Goal: Transaction & Acquisition: Purchase product/service

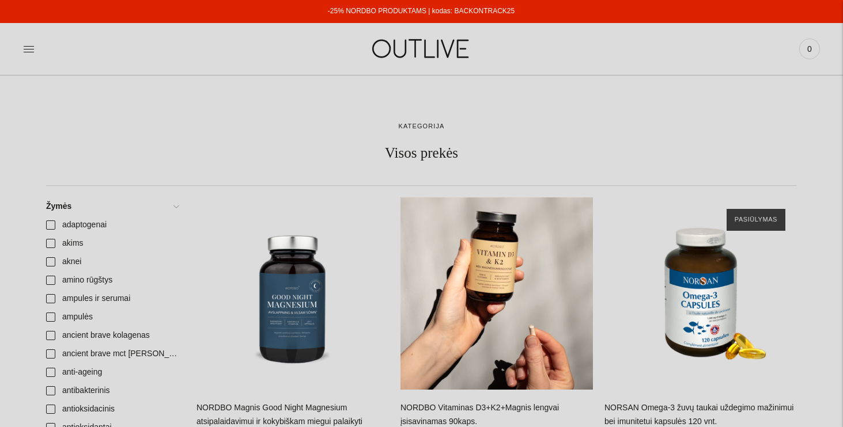
scroll to position [122, 0]
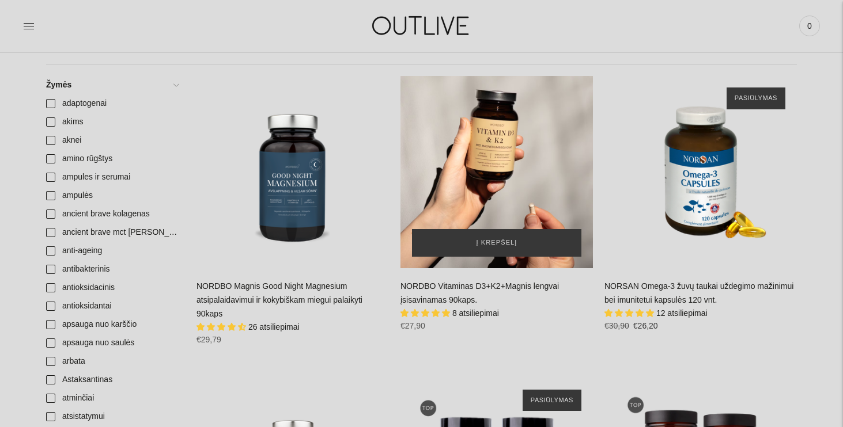
click at [538, 194] on div "NORDBO Vitaminas D3+K2+Magnis lengvai įsisavinamas 90kaps.\a" at bounding box center [496, 172] width 192 height 192
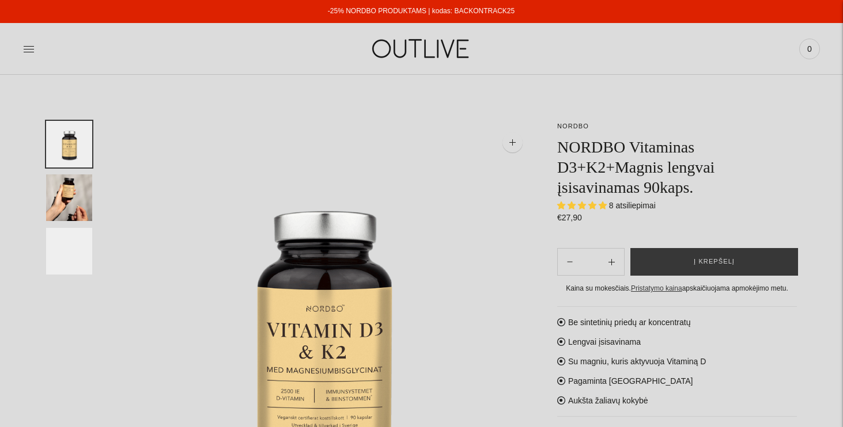
select select "**********"
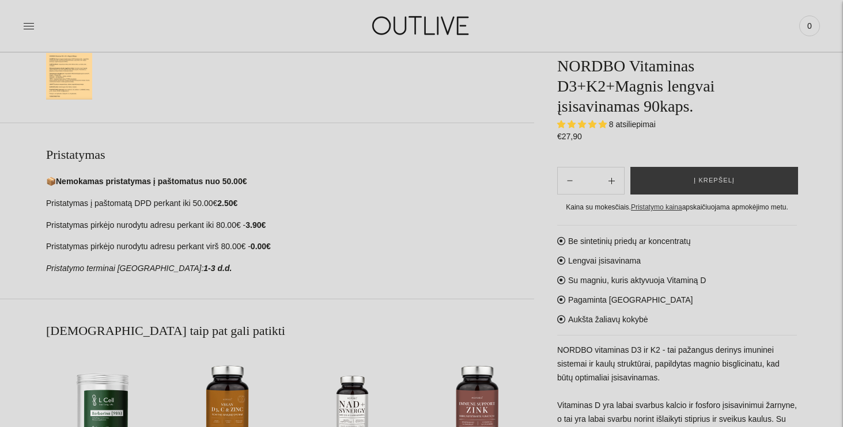
scroll to position [477, 0]
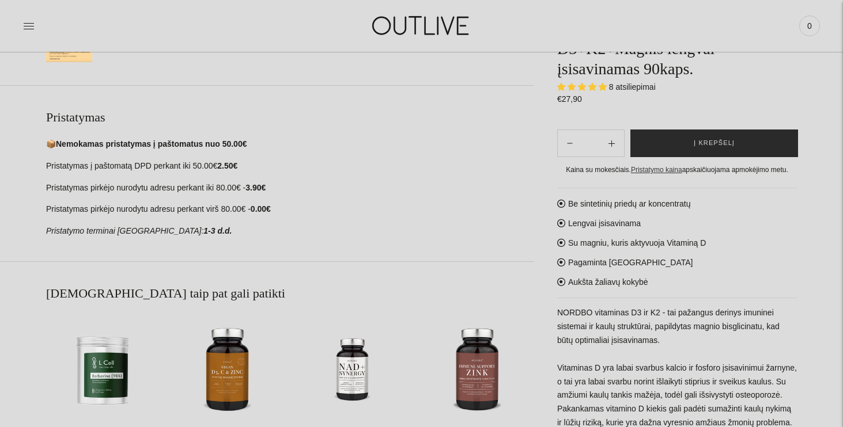
click at [715, 136] on button "Į krepšelį" at bounding box center [714, 144] width 168 height 28
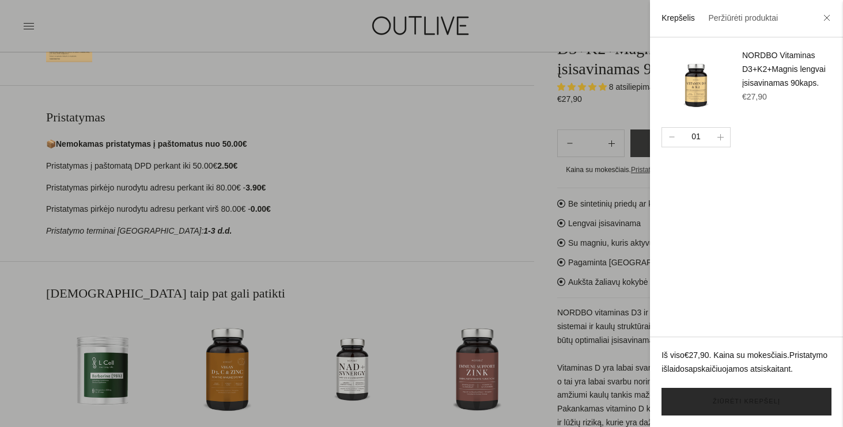
click at [739, 409] on link "Žiūrėti krepšelį" at bounding box center [746, 402] width 170 height 28
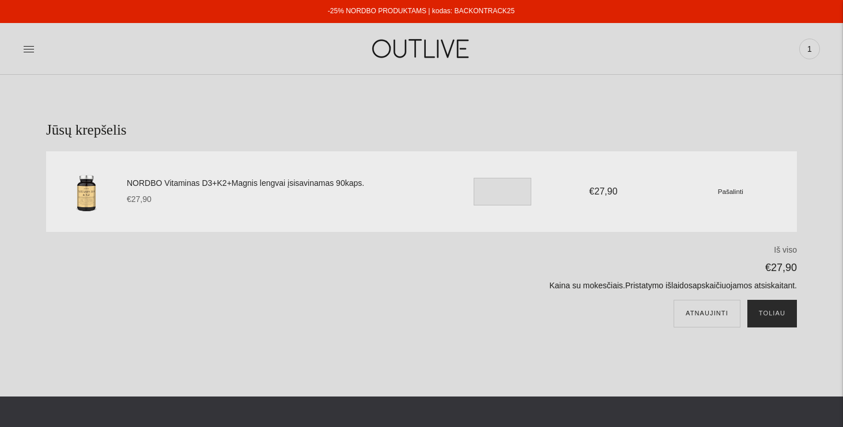
click at [765, 310] on button "Toliau" at bounding box center [772, 314] width 50 height 28
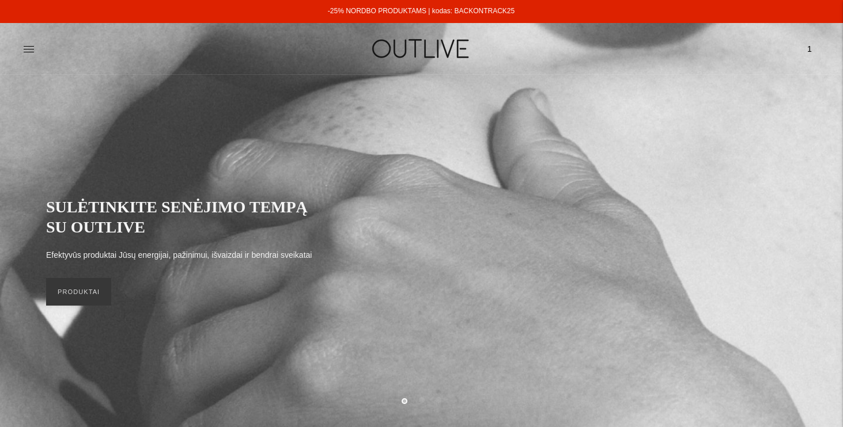
click at [438, 16] on div "-25% NORDBO PRODUKTAMS | kodas: BACKONTRACK25" at bounding box center [421, 12] width 187 height 14
click at [434, 12] on link "-25% NORDBO PRODUKTAMS | kodas: BACKONTRACK25" at bounding box center [421, 11] width 187 height 8
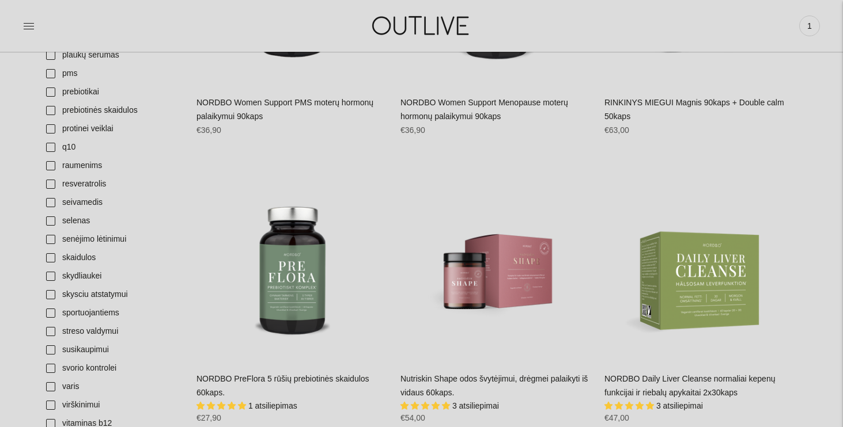
scroll to position [1291, 0]
